Goal: Find specific page/section: Find specific page/section

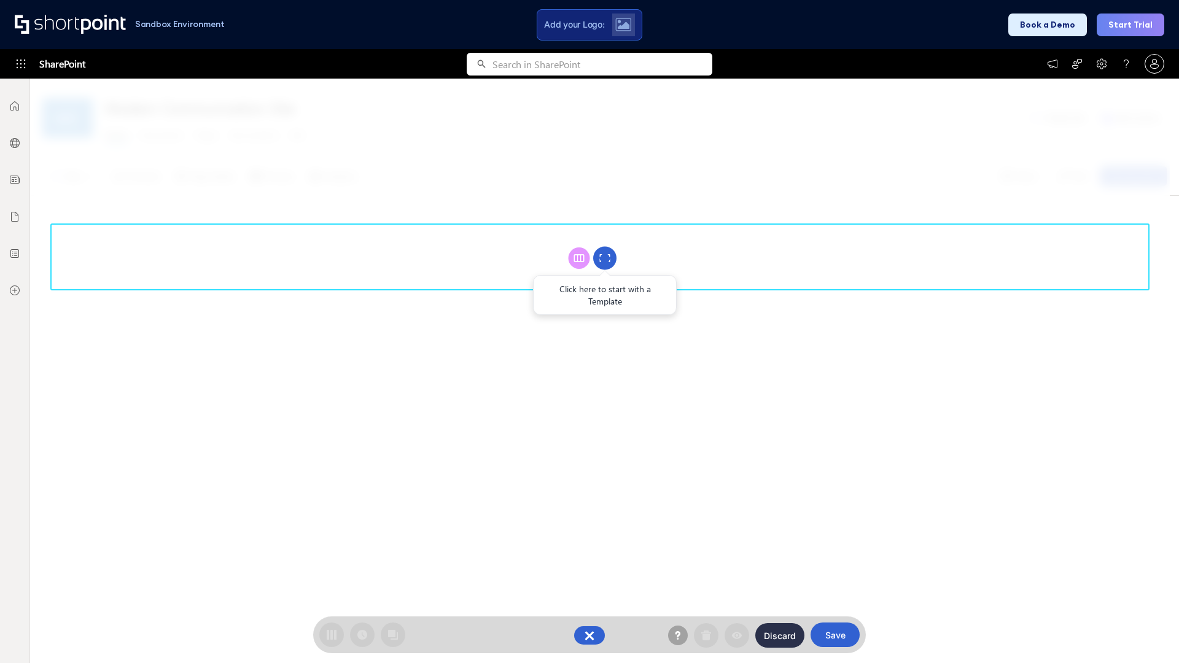
click at [605, 258] on circle at bounding box center [604, 258] width 23 height 23
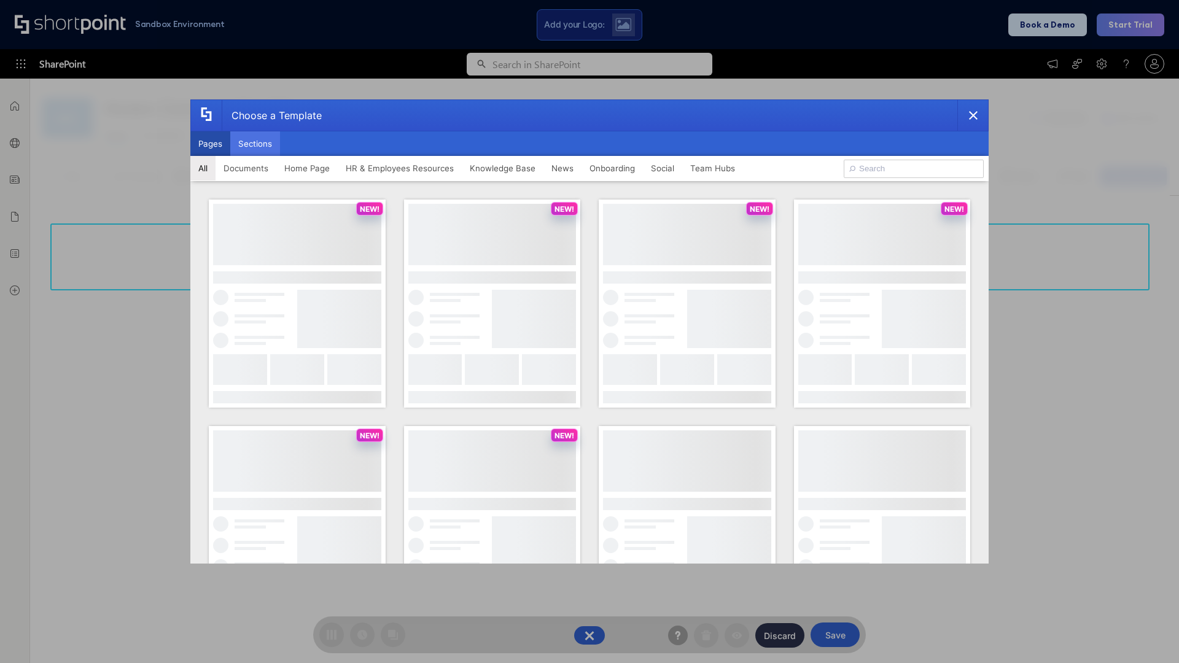
click at [255, 144] on button "Sections" at bounding box center [255, 143] width 50 height 25
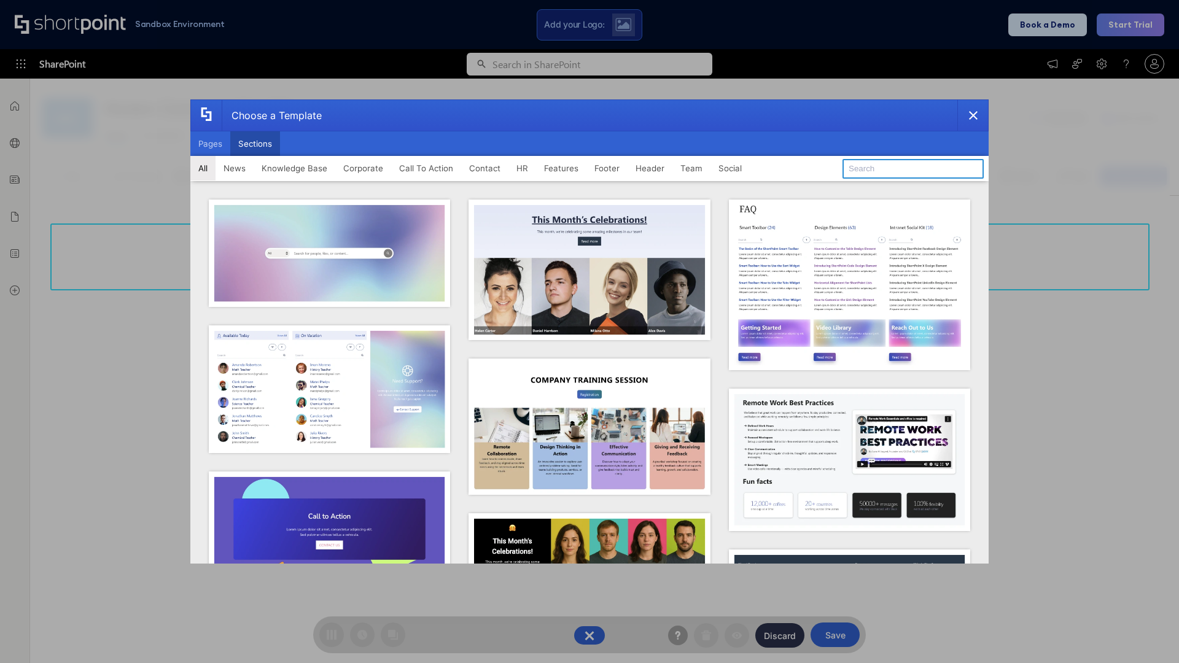
type input "Contact Us 1"
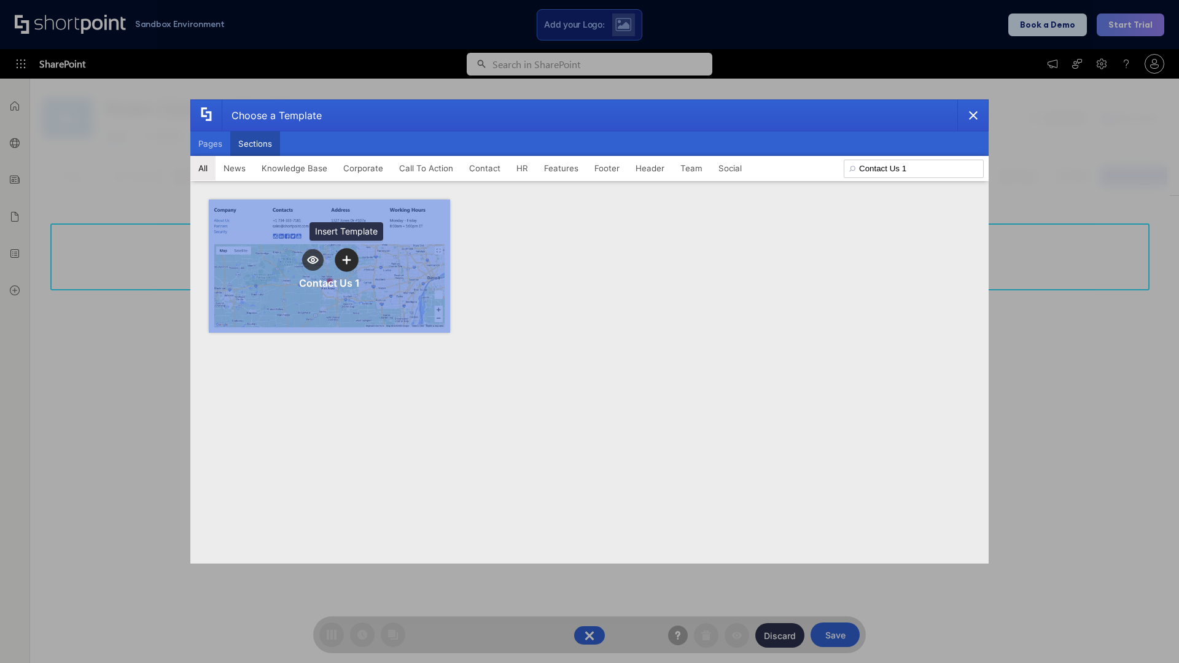
click at [346, 260] on icon "template selector" at bounding box center [346, 259] width 9 height 9
